Goal: Register for event/course

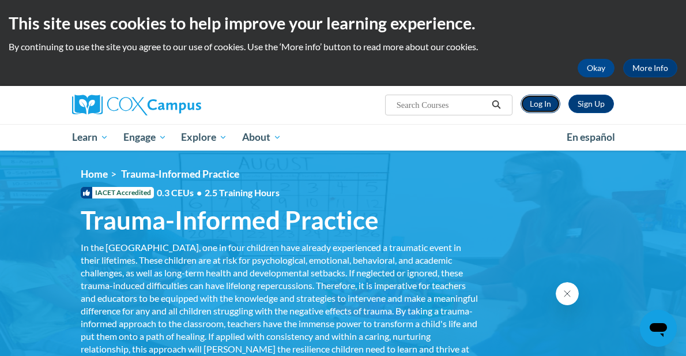
click at [547, 100] on link "Log In" at bounding box center [541, 104] width 40 height 18
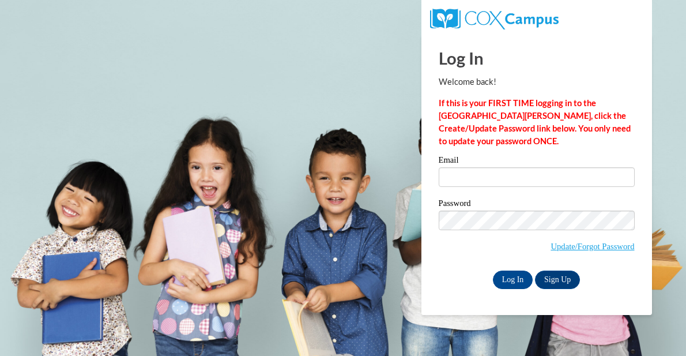
click at [483, 187] on div "Email" at bounding box center [537, 176] width 196 height 40
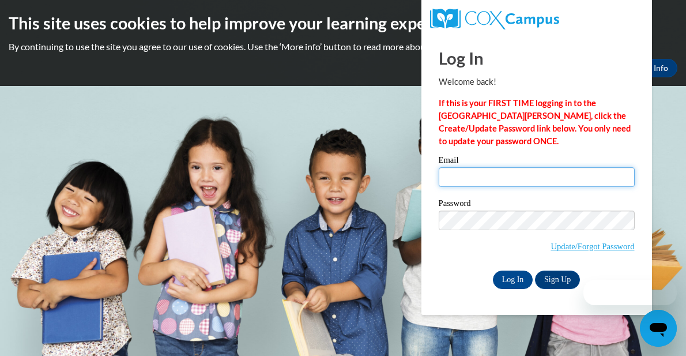
click at [484, 184] on input "Email" at bounding box center [537, 177] width 196 height 20
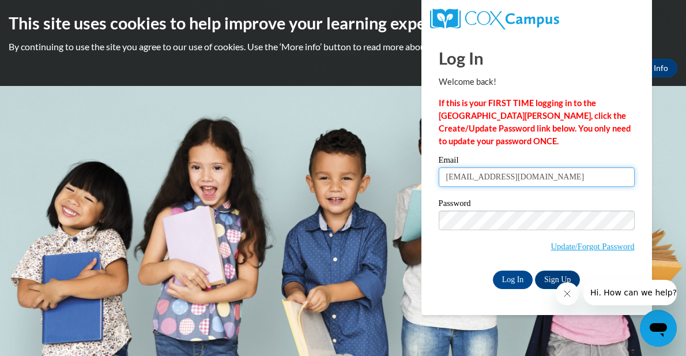
type input "[EMAIL_ADDRESS][DOMAIN_NAME]"
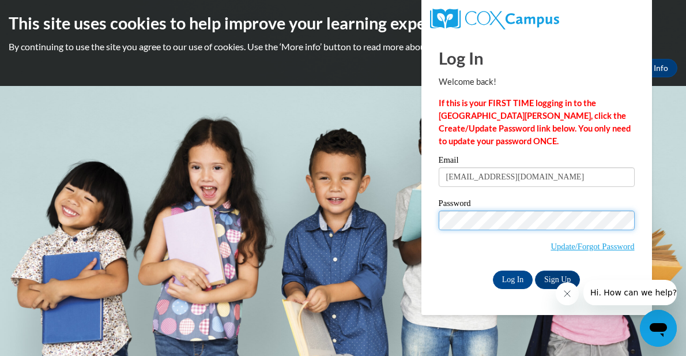
click at [493, 270] on input "Log In" at bounding box center [513, 279] width 40 height 18
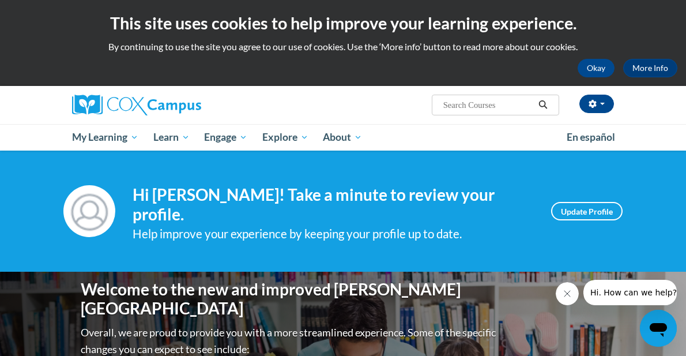
click at [441, 145] on ul "My Learning My Learning My Course Progress Certificates My Action Plans Group D…" at bounding box center [312, 137] width 495 height 27
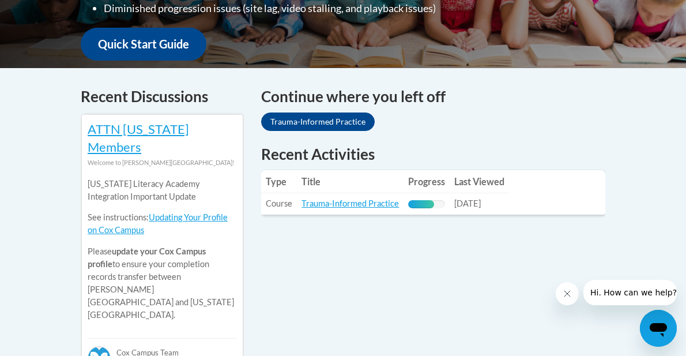
scroll to position [435, 0]
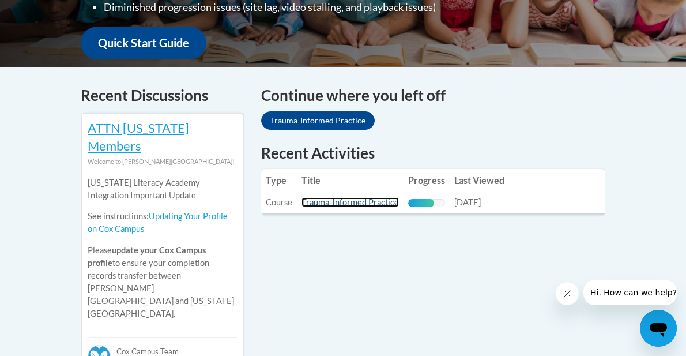
click at [365, 197] on link "Trauma-Informed Practice" at bounding box center [350, 202] width 97 height 10
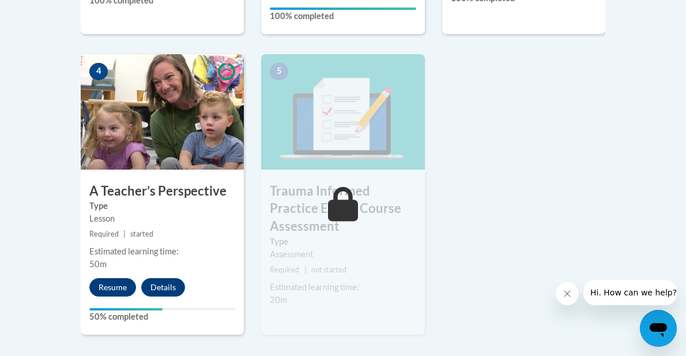
scroll to position [623, 0]
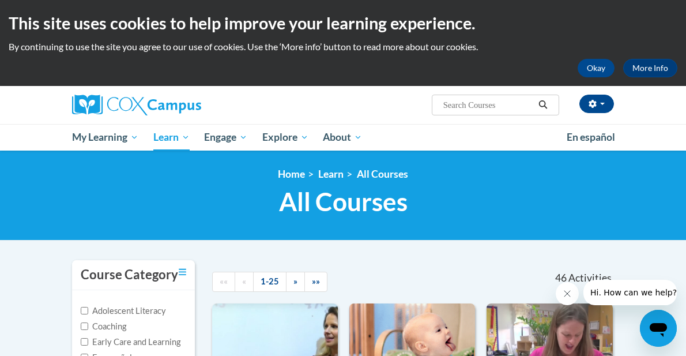
click at [495, 108] on input "Search..." at bounding box center [488, 105] width 92 height 14
paste input "Systematic and Explicit Phonics Instruction"
type input "Systematic and Explicit Phonics Instruction"
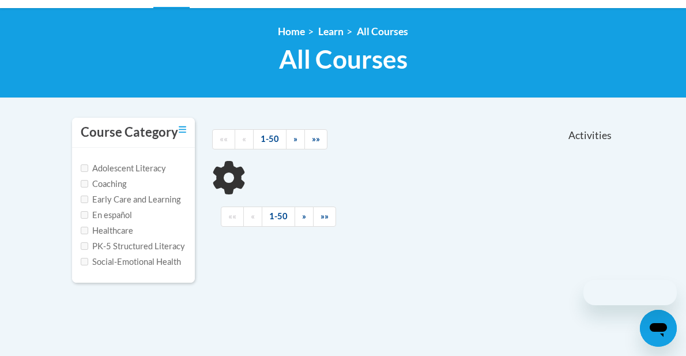
scroll to position [145, 0]
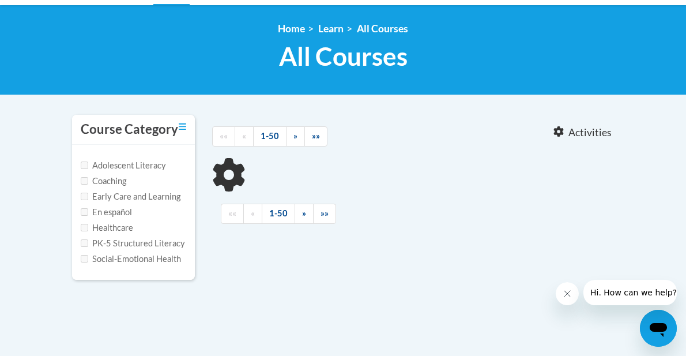
type input "Systematic and Explicit Phonics Instruction"
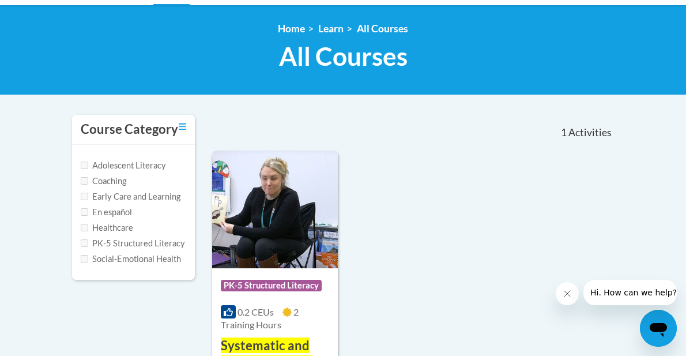
scroll to position [282, 0]
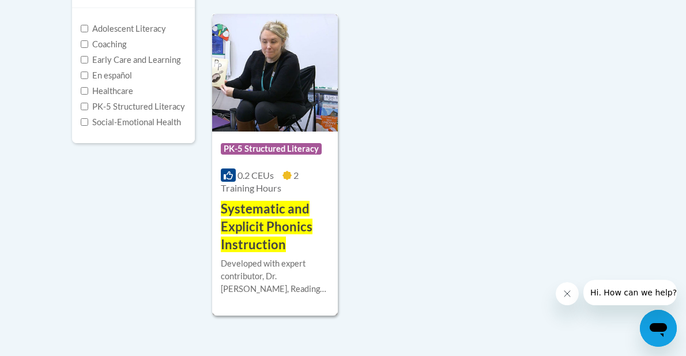
click at [251, 231] on span "Systematic and Explicit Phonics Instruction" at bounding box center [267, 226] width 92 height 51
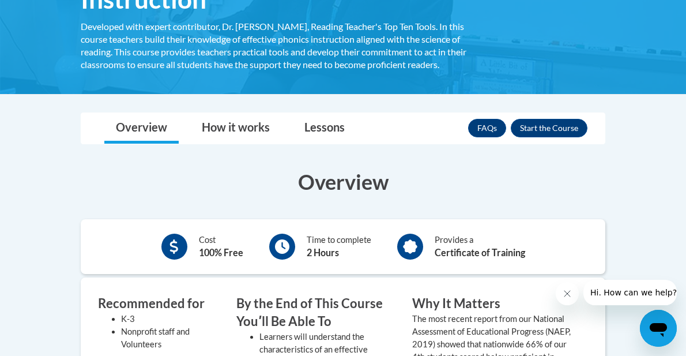
scroll to position [266, 0]
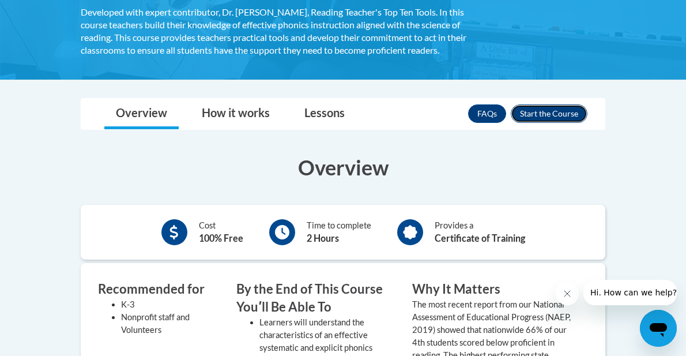
click at [555, 117] on button "Enroll" at bounding box center [549, 113] width 77 height 18
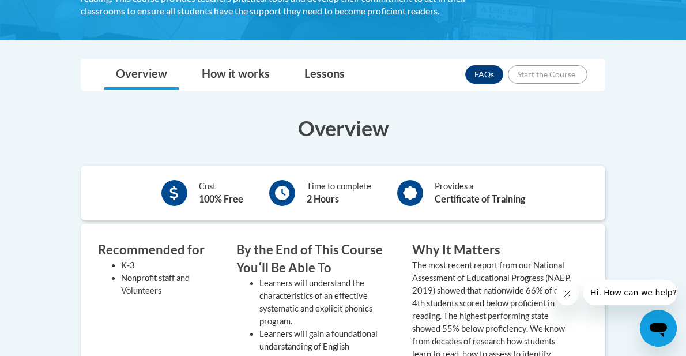
scroll to position [317, 0]
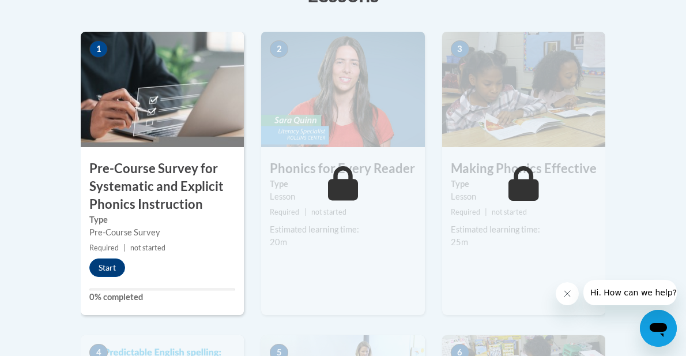
scroll to position [375, 0]
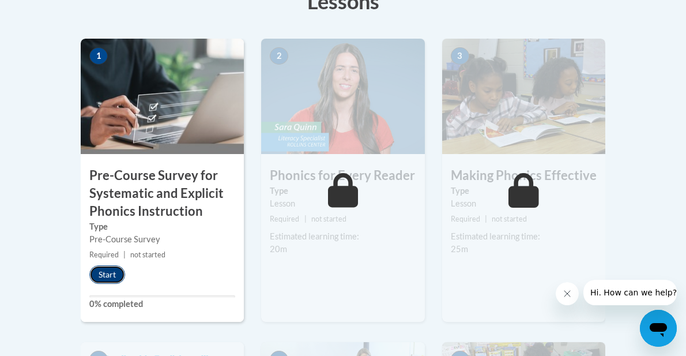
click at [101, 275] on button "Start" at bounding box center [107, 274] width 36 height 18
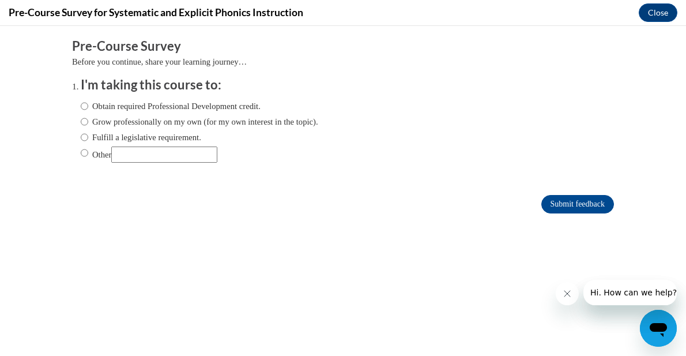
scroll to position [0, 0]
click at [564, 301] on button "Close message from company" at bounding box center [567, 293] width 23 height 23
click at [86, 156] on input "Other" at bounding box center [84, 152] width 7 height 13
radio input "true"
click at [146, 101] on label "Obtain required Professional Development credit." at bounding box center [171, 106] width 180 height 13
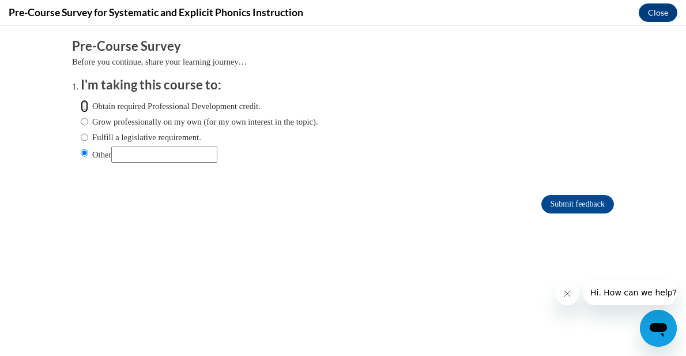
click at [88, 101] on input "Obtain required Professional Development credit." at bounding box center [84, 106] width 7 height 13
radio input "true"
click at [572, 210] on input "Submit feedback" at bounding box center [577, 204] width 73 height 18
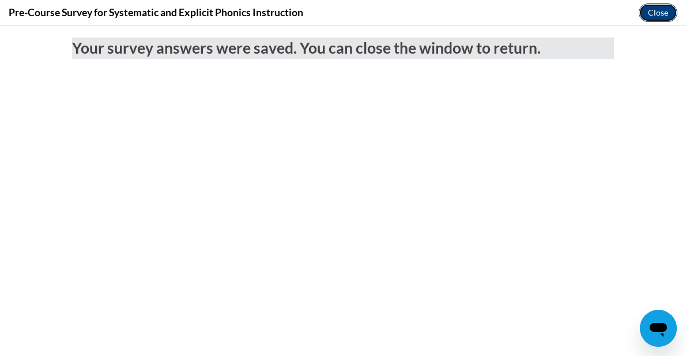
click at [652, 15] on button "Close" at bounding box center [658, 12] width 39 height 18
